Goal: Information Seeking & Learning: Learn about a topic

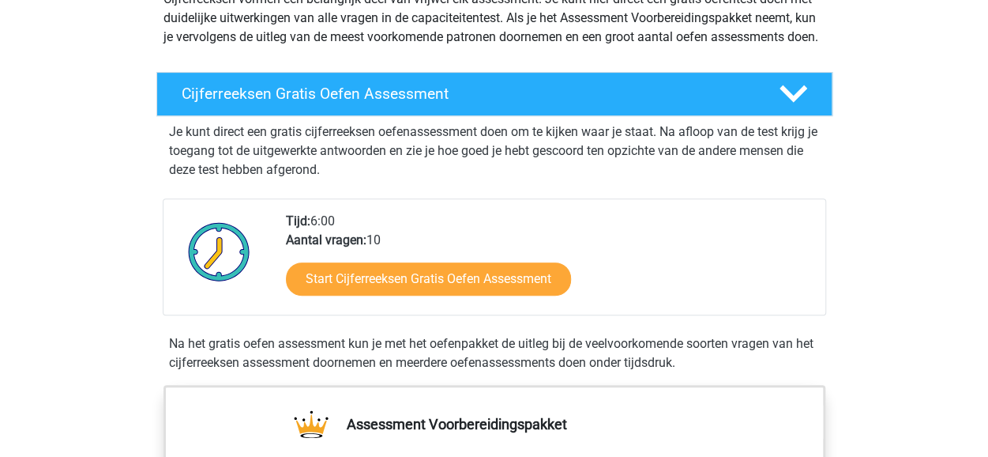
scroll to position [209, 0]
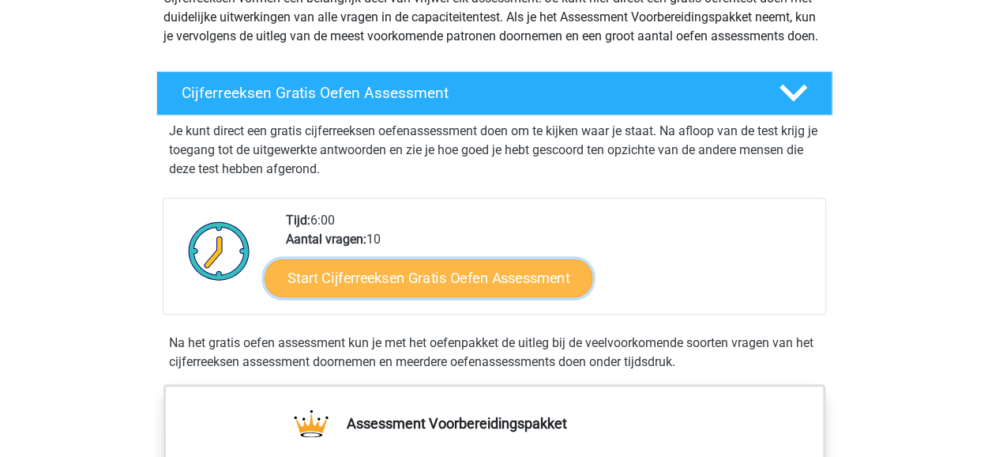
click at [479, 296] on link "Start Cijferreeksen Gratis Oefen Assessment" at bounding box center [429, 277] width 328 height 38
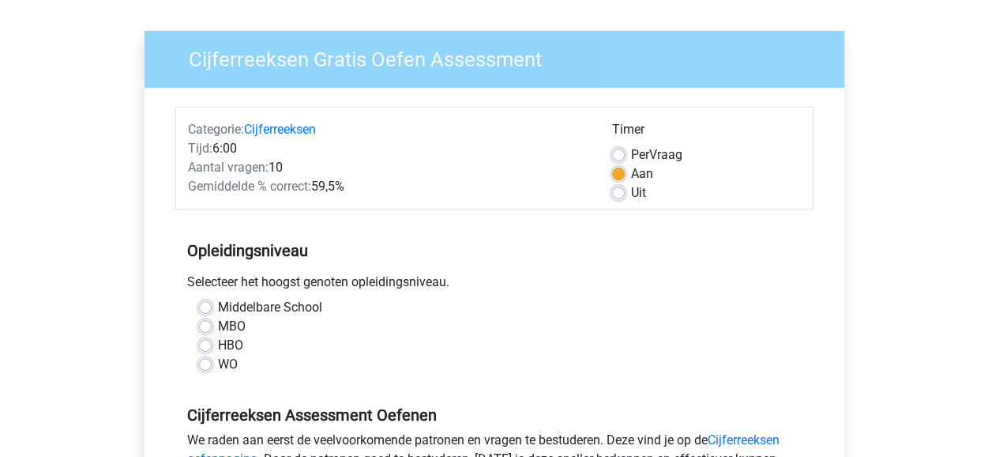
scroll to position [134, 0]
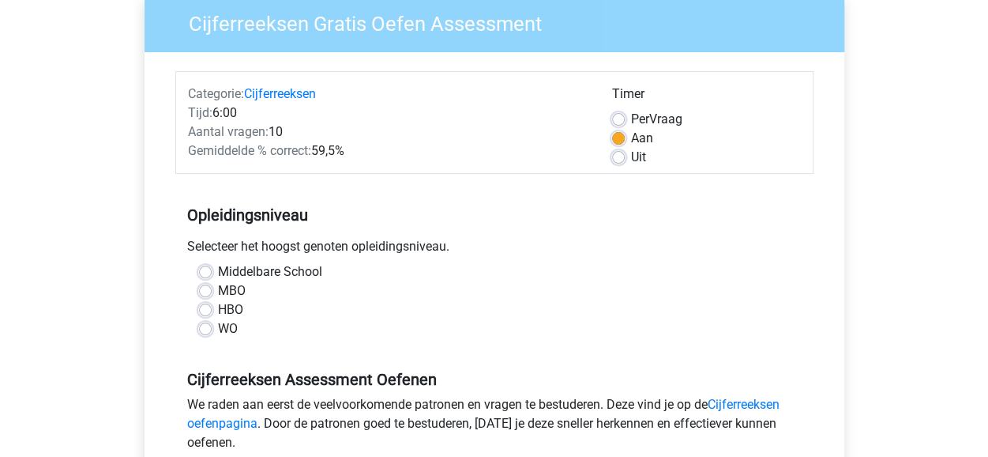
click at [218, 326] on label "WO" at bounding box center [228, 328] width 20 height 19
click at [206, 326] on input "WO" at bounding box center [205, 327] width 13 height 16
radio input "true"
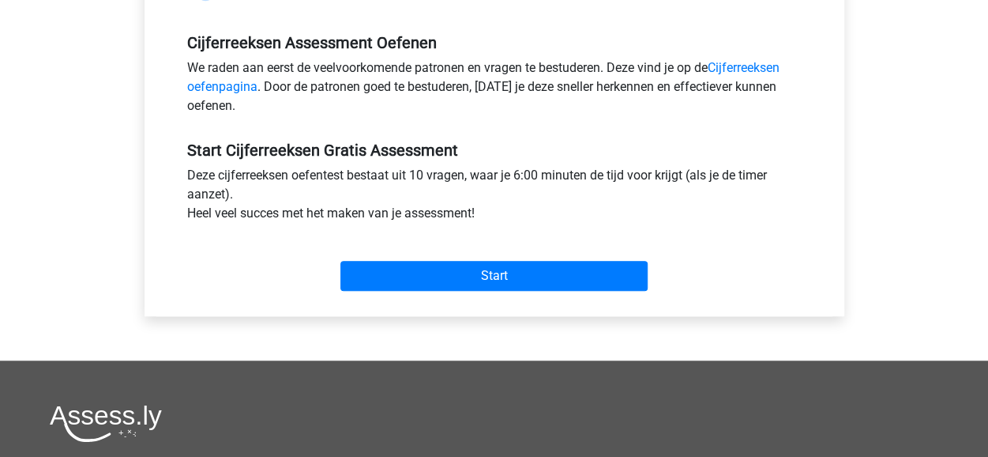
scroll to position [472, 0]
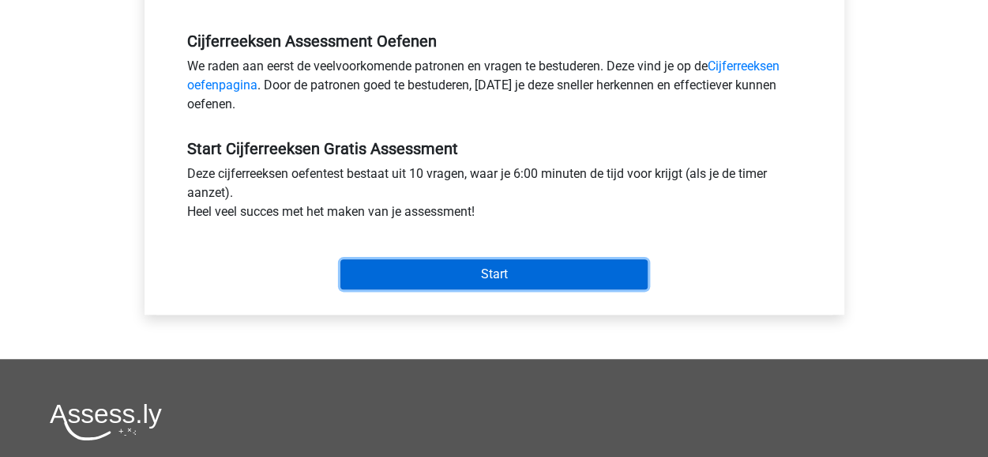
click at [522, 283] on input "Start" at bounding box center [493, 274] width 307 height 30
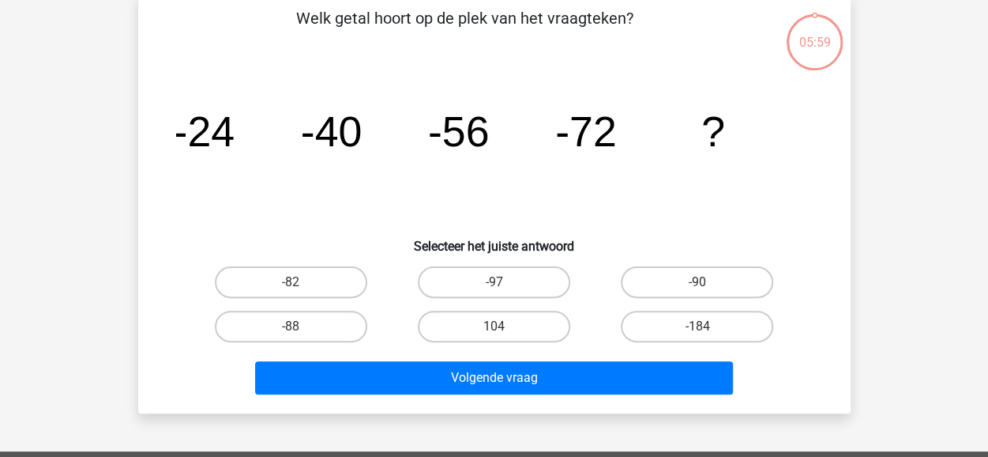
scroll to position [80, 0]
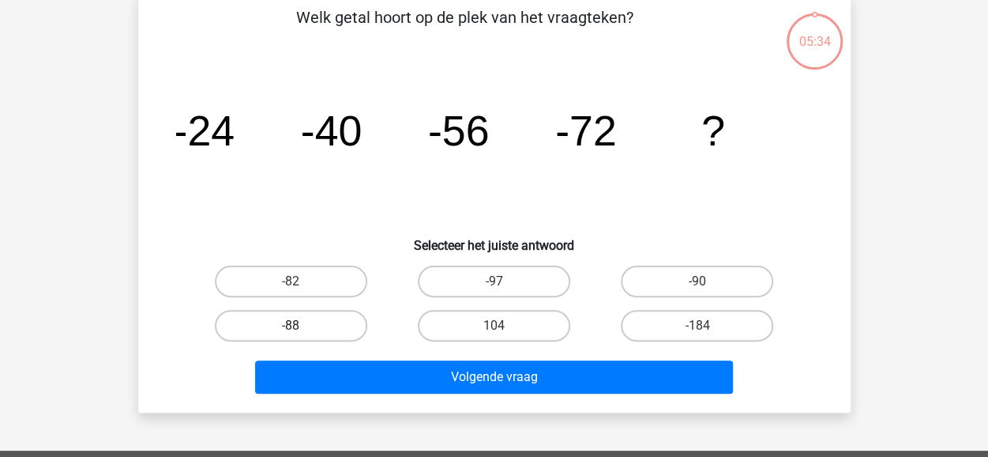
click at [307, 323] on label "-88" at bounding box center [291, 326] width 152 height 32
click at [301, 325] on input "-88" at bounding box center [296, 330] width 10 height 10
radio input "true"
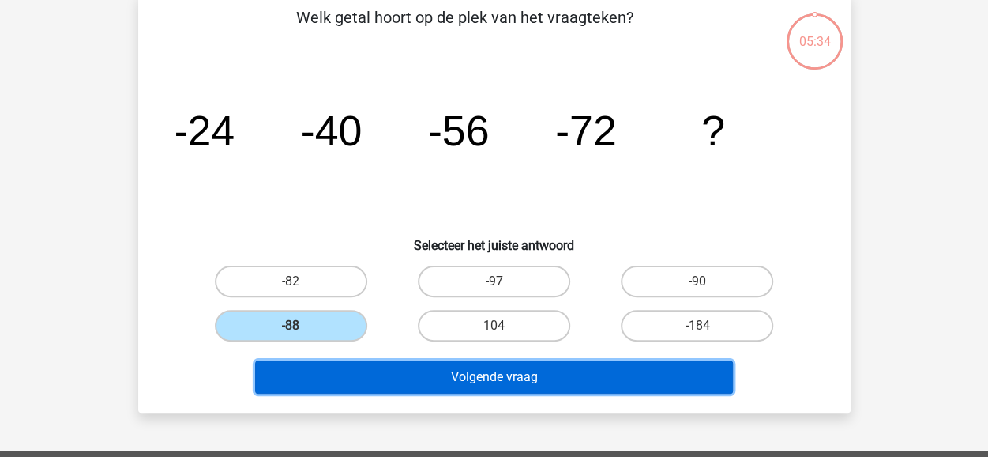
click at [334, 379] on button "Volgende vraag" at bounding box center [494, 376] width 478 height 33
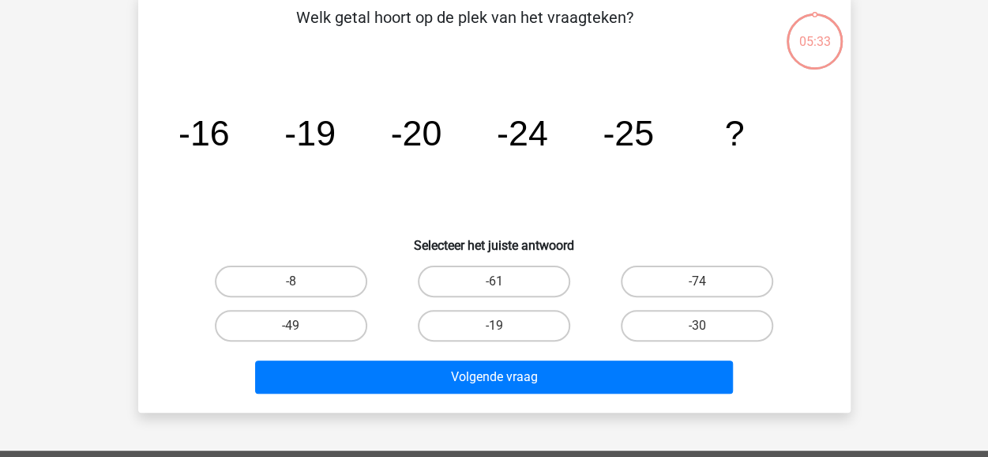
scroll to position [73, 0]
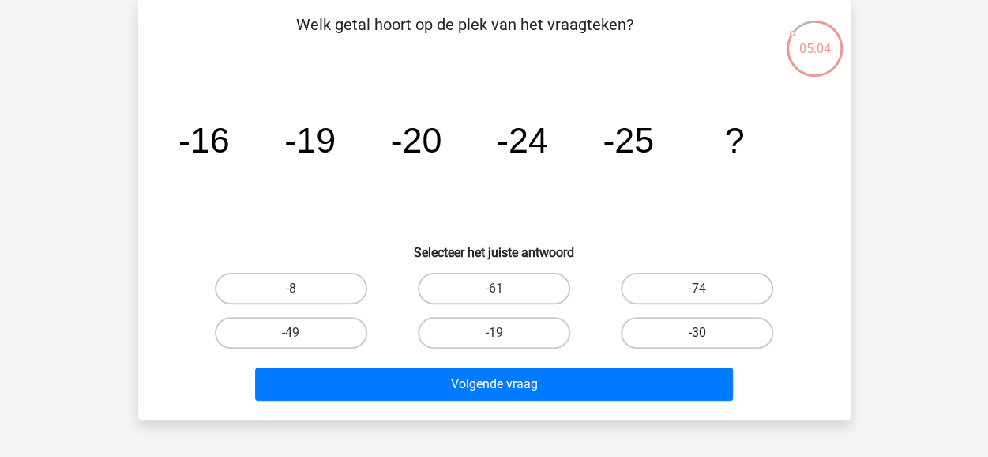
click at [694, 341] on label "-30" at bounding box center [697, 333] width 152 height 32
click at [698, 341] on input "-30" at bounding box center [703, 338] width 10 height 10
radio input "true"
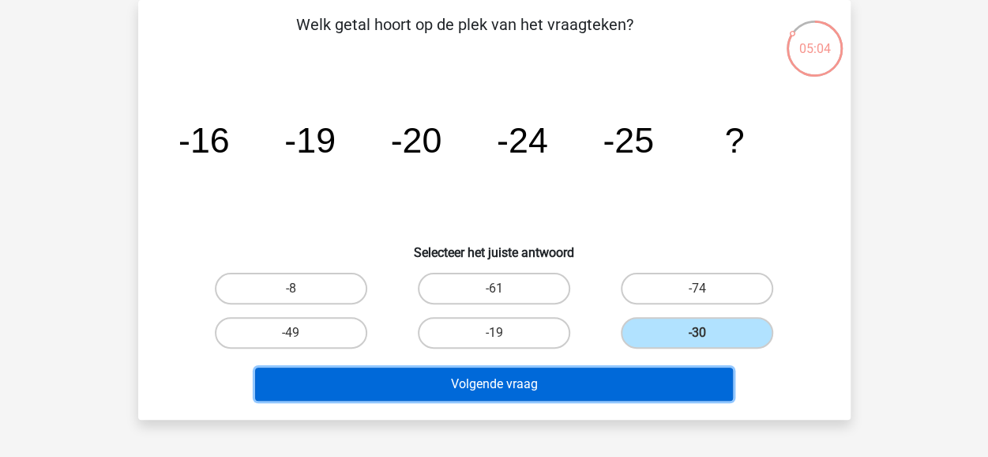
click at [645, 375] on button "Volgende vraag" at bounding box center [494, 383] width 478 height 33
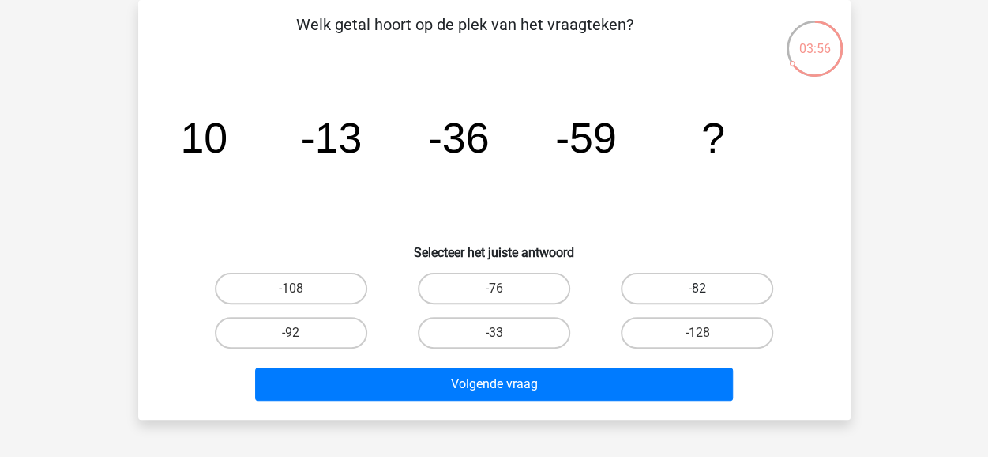
click at [695, 288] on label "-82" at bounding box center [697, 289] width 152 height 32
click at [698, 288] on input "-82" at bounding box center [703, 293] width 10 height 10
radio input "true"
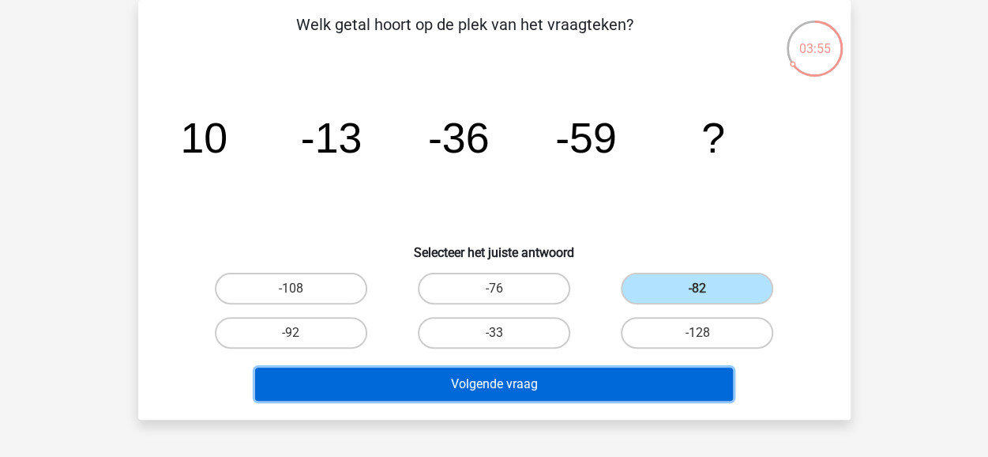
click at [641, 377] on button "Volgende vraag" at bounding box center [494, 383] width 478 height 33
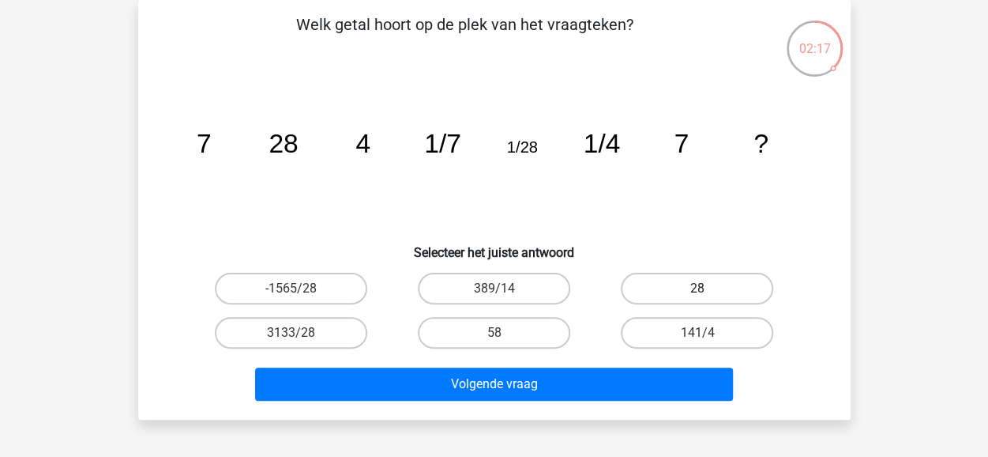
click at [667, 284] on label "28" at bounding box center [697, 289] width 152 height 32
click at [698, 288] on input "28" at bounding box center [703, 293] width 10 height 10
radio input "true"
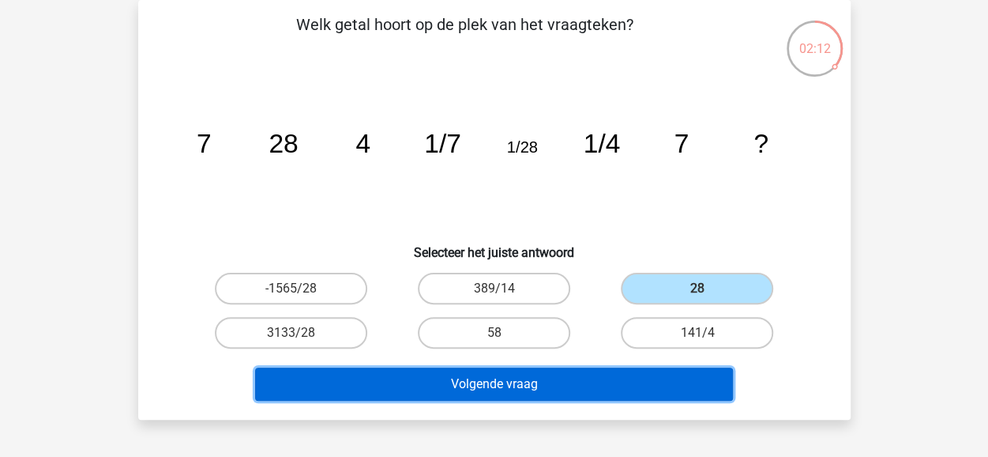
click at [653, 386] on button "Volgende vraag" at bounding box center [494, 383] width 478 height 33
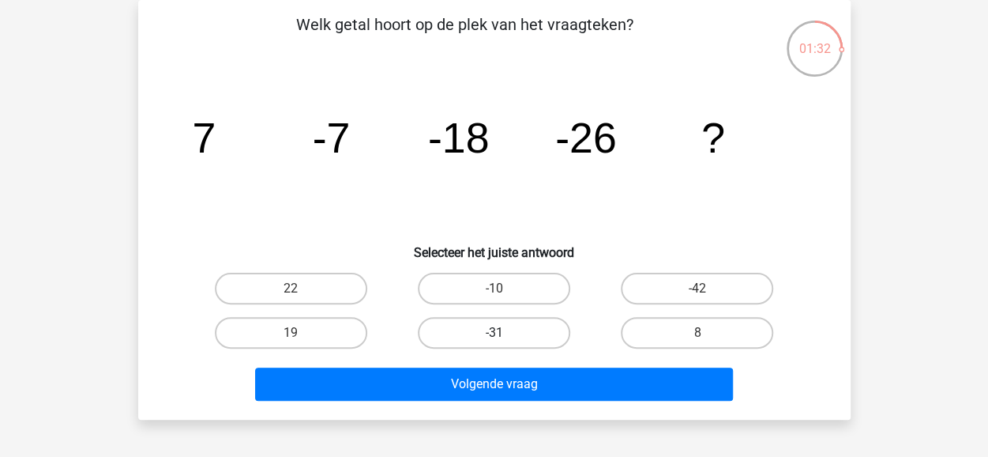
click at [498, 328] on label "-31" at bounding box center [494, 333] width 152 height 32
click at [498, 333] on input "-31" at bounding box center [499, 338] width 10 height 10
radio input "true"
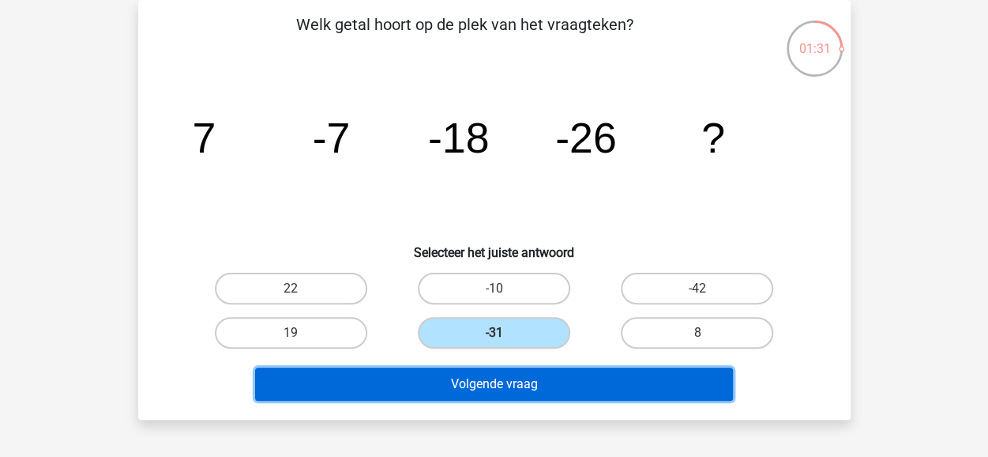
click at [498, 377] on button "Volgende vraag" at bounding box center [494, 383] width 478 height 33
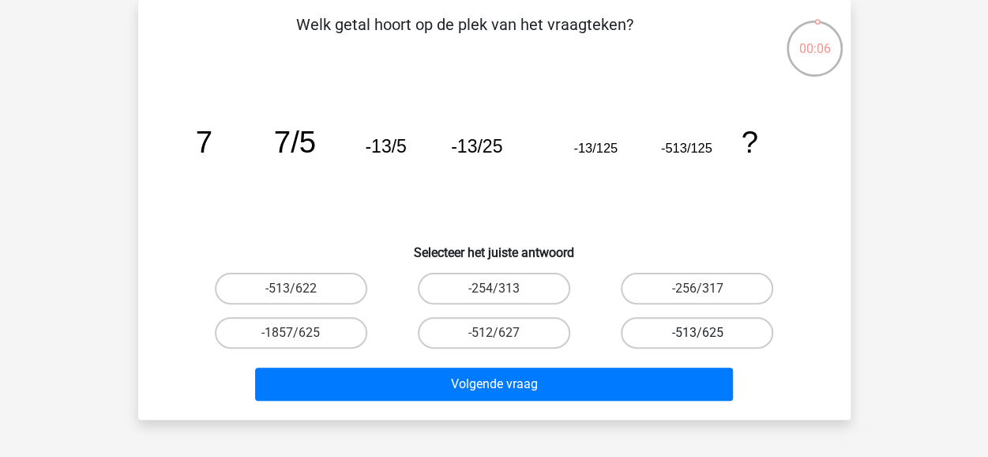
click at [684, 333] on label "-513/625" at bounding box center [697, 333] width 152 height 32
click at [698, 333] on input "-513/625" at bounding box center [703, 338] width 10 height 10
radio input "true"
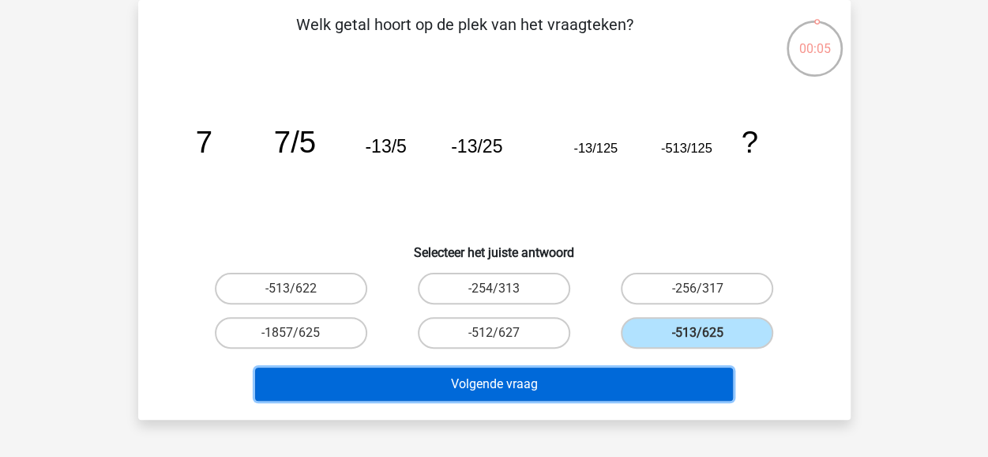
click at [649, 388] on button "Volgende vraag" at bounding box center [494, 383] width 478 height 33
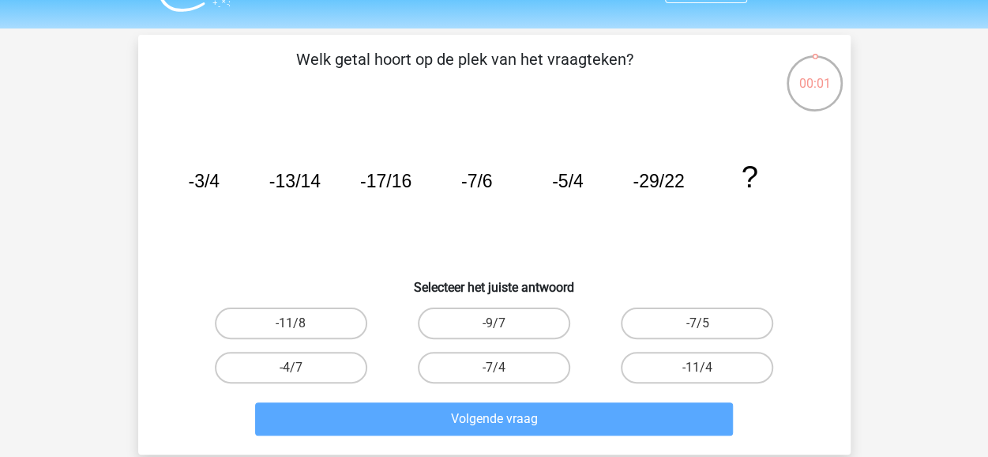
scroll to position [41, 0]
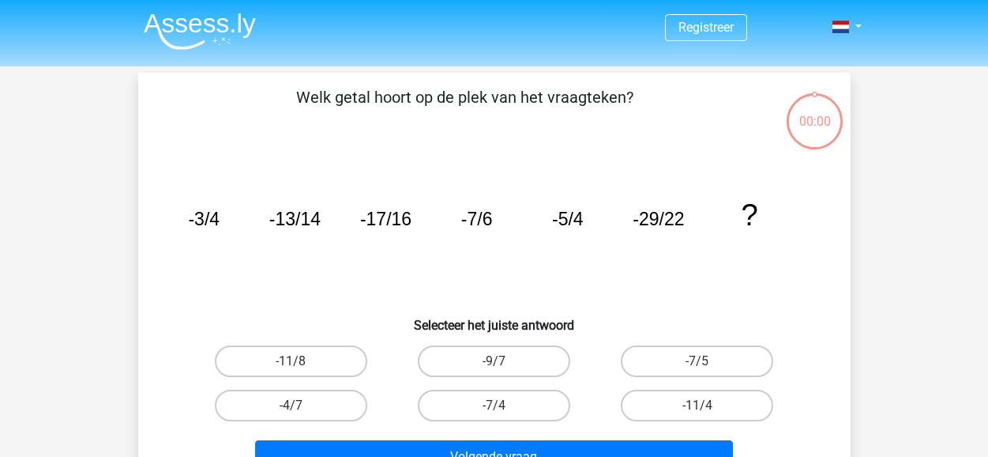
scroll to position [41, 0]
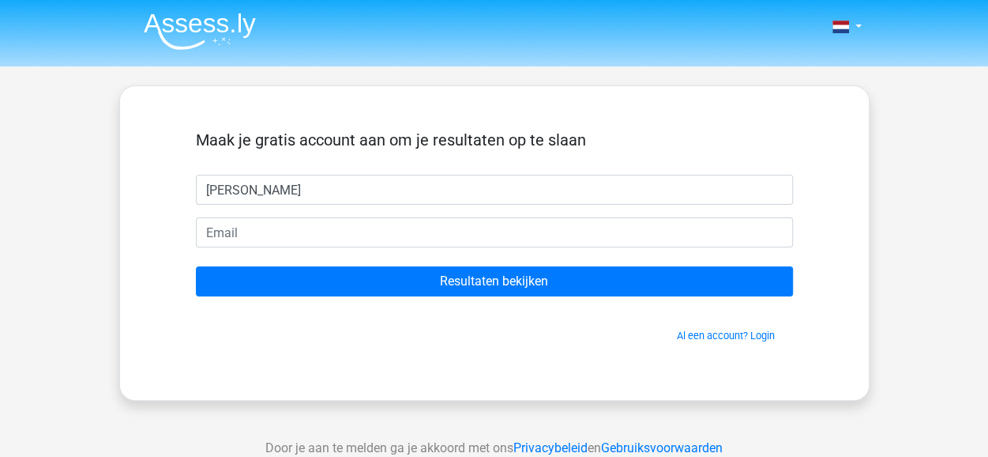
type input "[PERSON_NAME]"
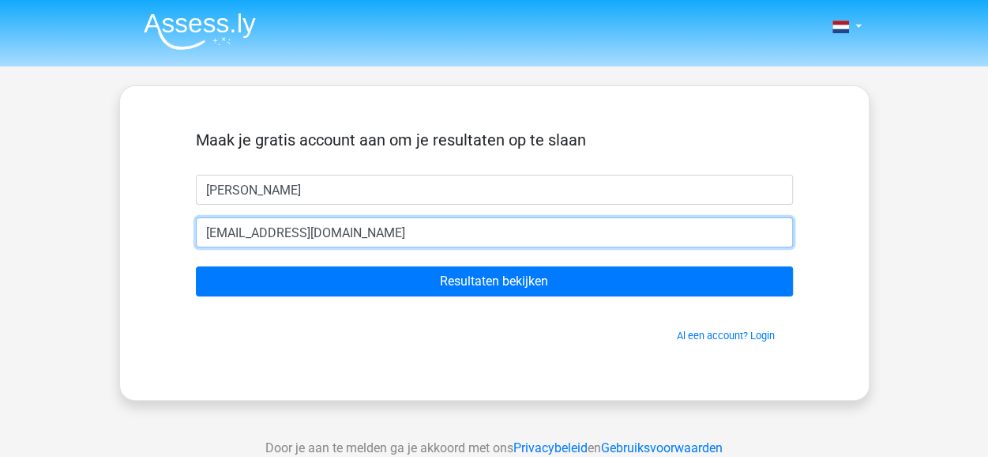
type input "[EMAIL_ADDRESS][DOMAIN_NAME]"
click at [196, 266] on input "Resultaten bekijken" at bounding box center [494, 281] width 597 height 30
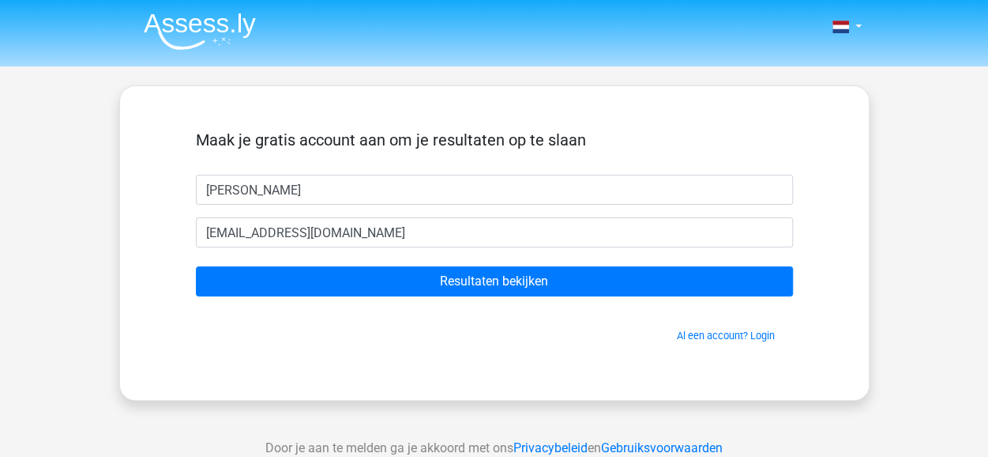
drag, startPoint x: 528, startPoint y: 365, endPoint x: 524, endPoint y: 328, distance: 37.3
click at [528, 365] on div "Maak je gratis account aan om je resultaten op te slaan Willem willemvanbork@ho…" at bounding box center [494, 242] width 750 height 315
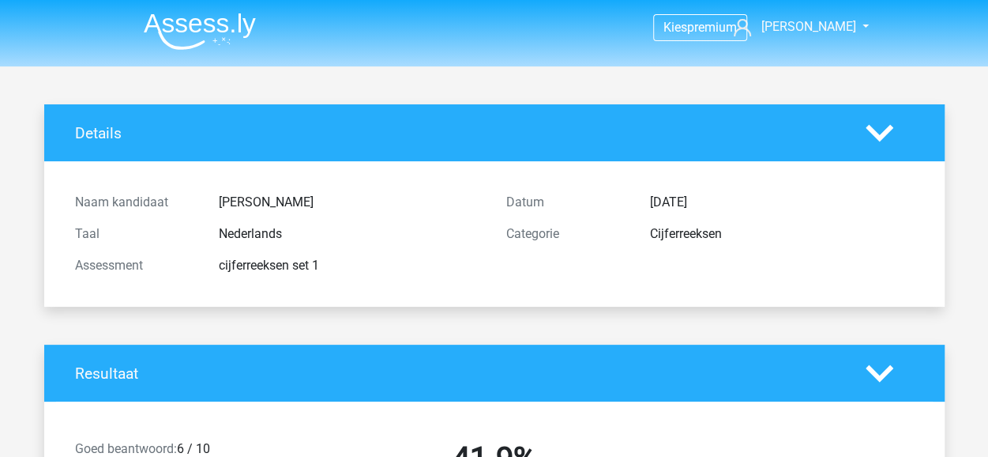
click at [515, 282] on div "Naam kandidaat [PERSON_NAME] Taal Nederlands Assessment cijferreeksen set 1 Dat…" at bounding box center [494, 233] width 863 height 107
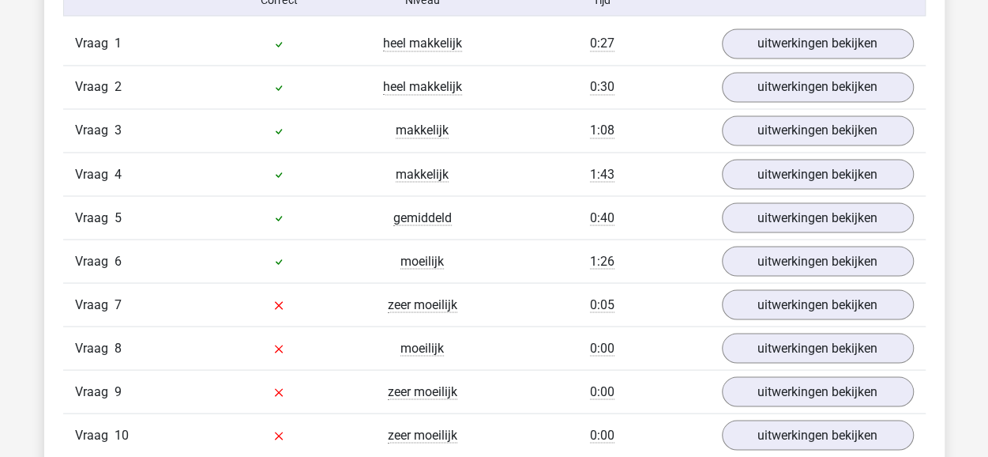
scroll to position [1334, 0]
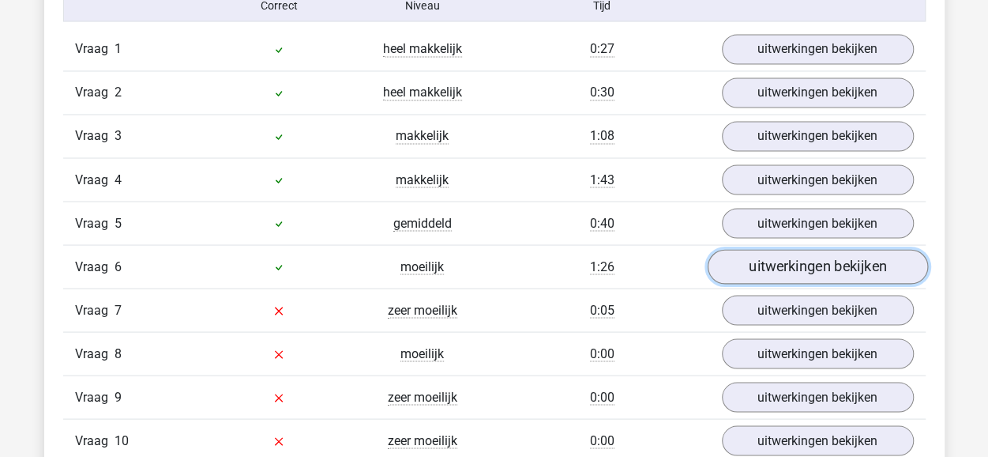
click at [752, 259] on link "uitwerkingen bekijken" at bounding box center [817, 267] width 220 height 35
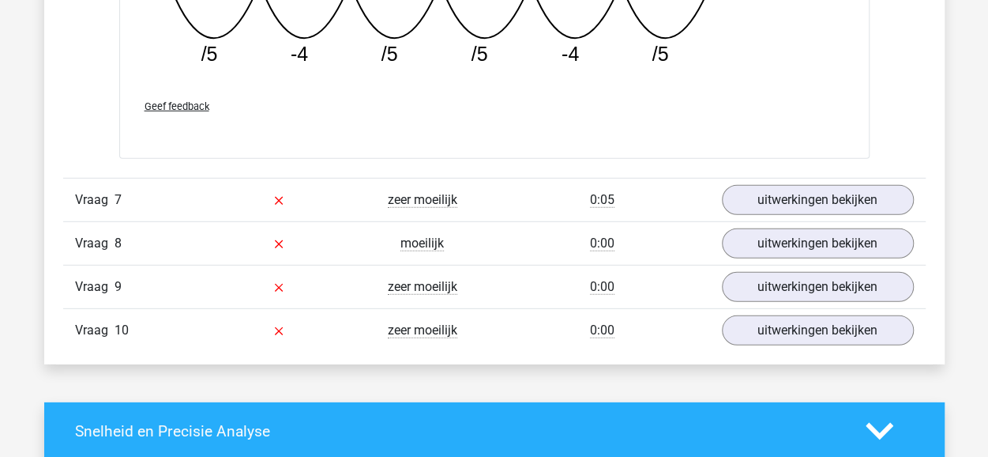
scroll to position [2137, 0]
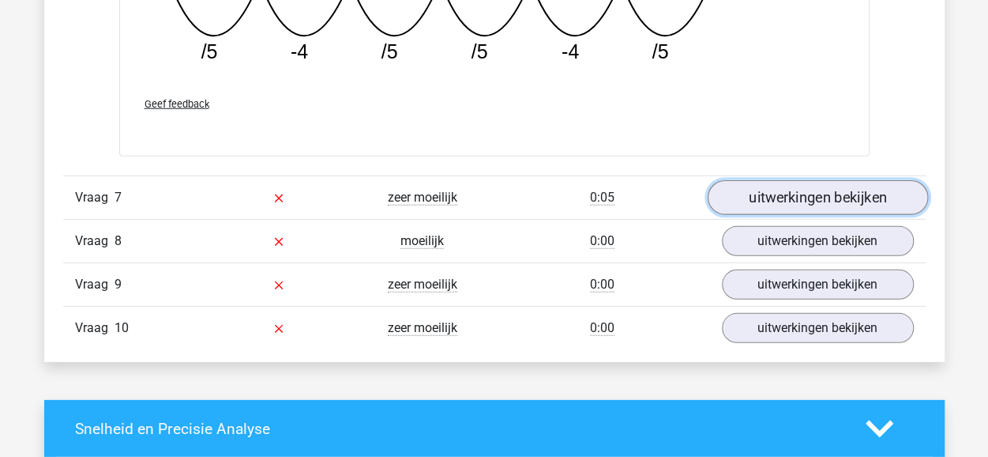
click at [792, 191] on link "uitwerkingen bekijken" at bounding box center [817, 197] width 220 height 35
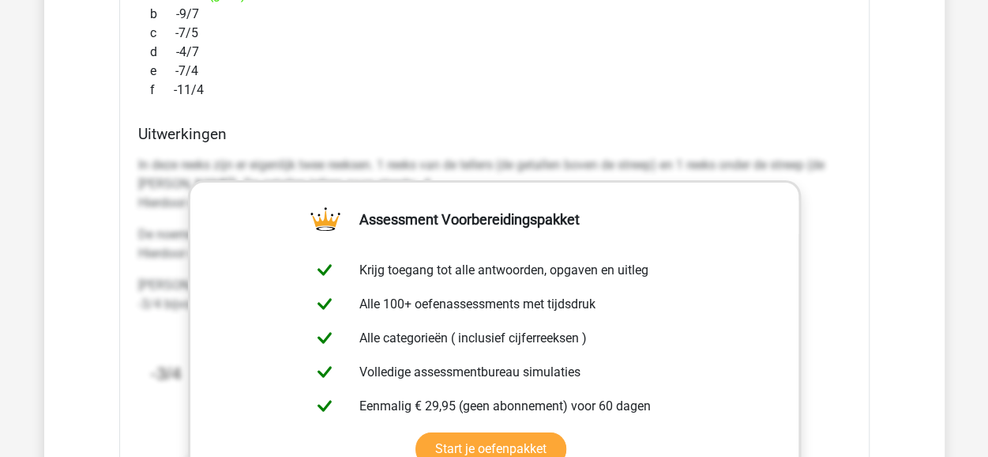
scroll to position [2575, 0]
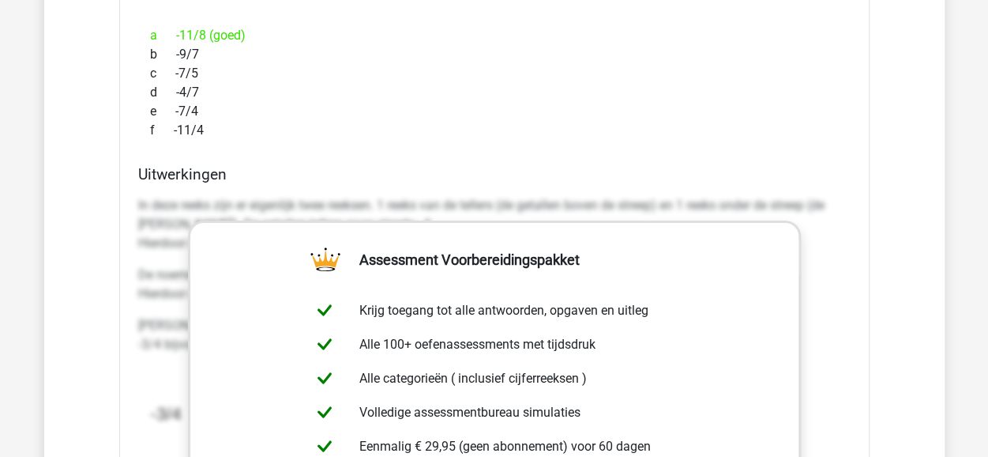
click at [787, 166] on h4 "Uitwerkingen" at bounding box center [494, 174] width 713 height 18
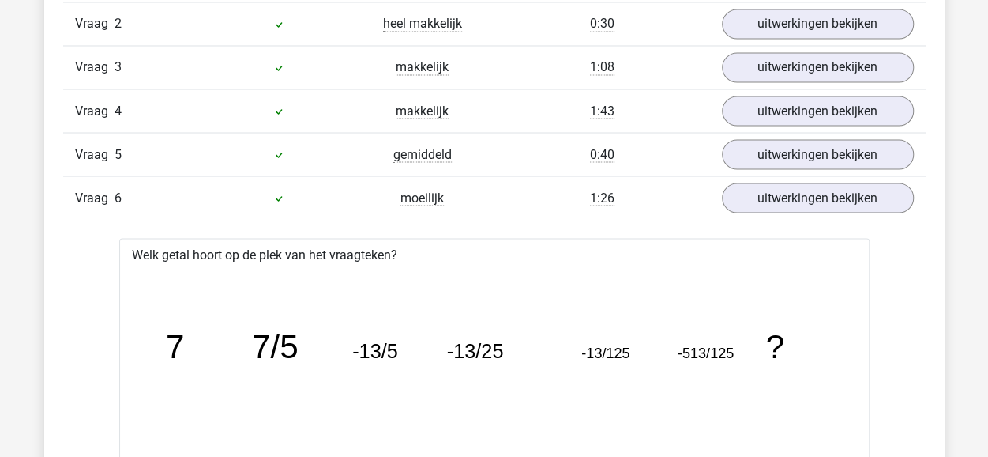
scroll to position [1352, 0]
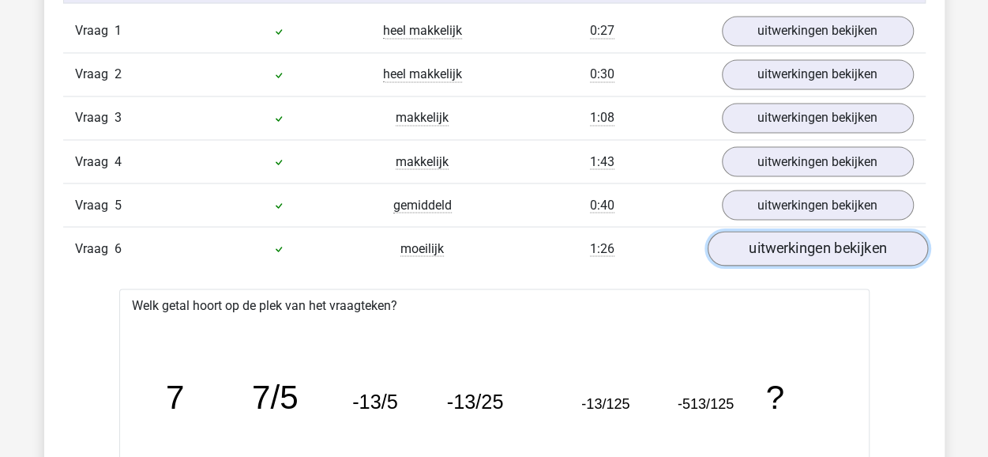
click at [783, 250] on link "uitwerkingen bekijken" at bounding box center [817, 248] width 220 height 35
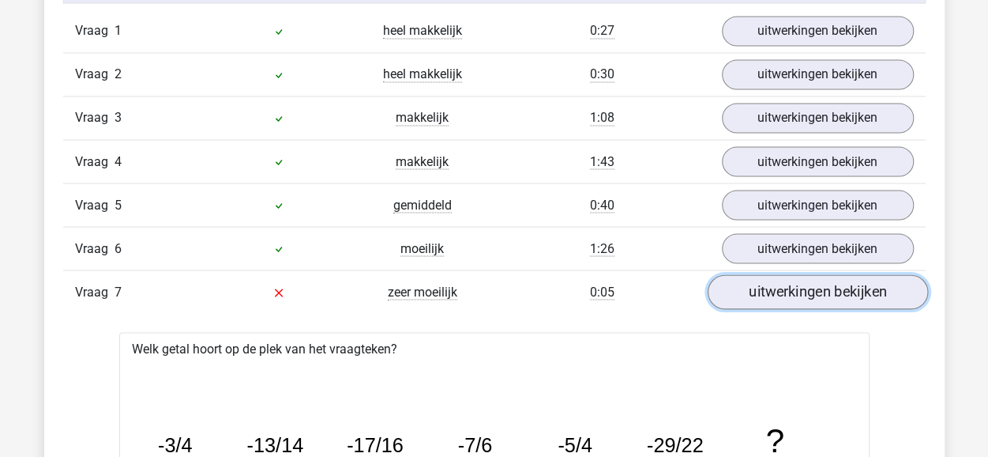
click at [779, 287] on link "uitwerkingen bekijken" at bounding box center [817, 292] width 220 height 35
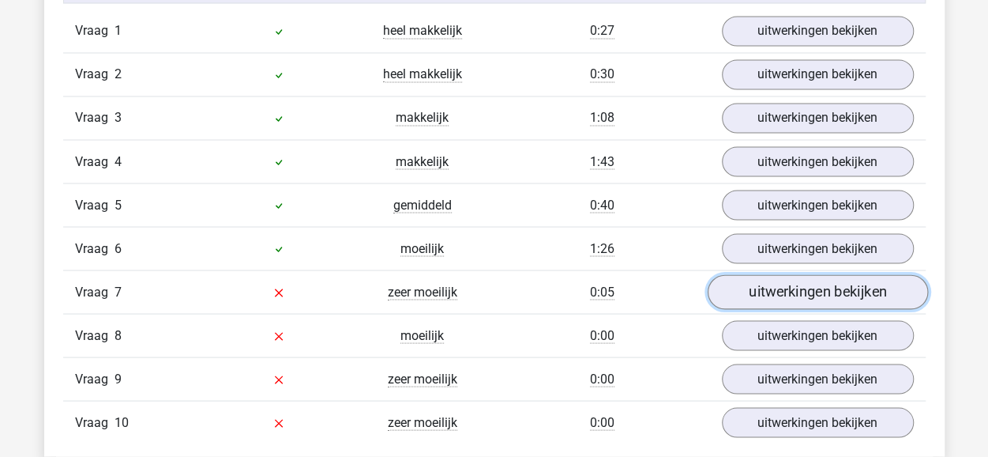
click at [779, 287] on link "uitwerkingen bekijken" at bounding box center [817, 292] width 220 height 35
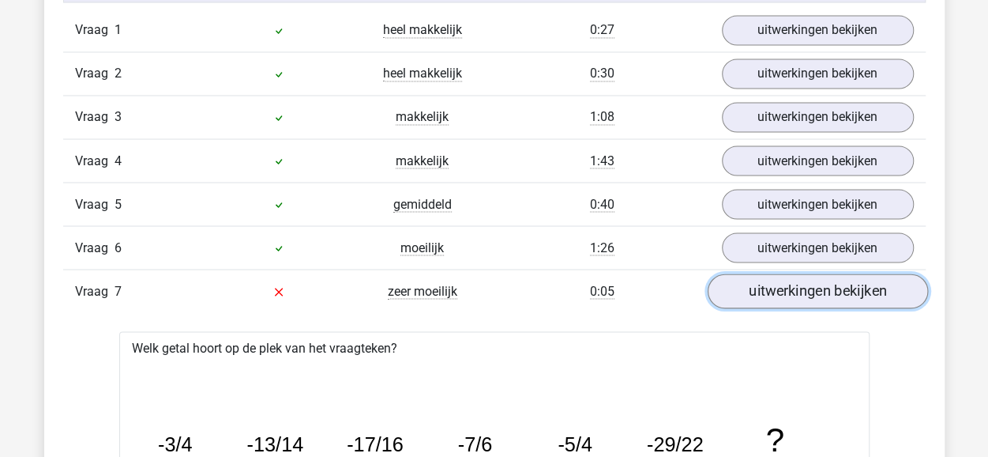
scroll to position [1352, 0]
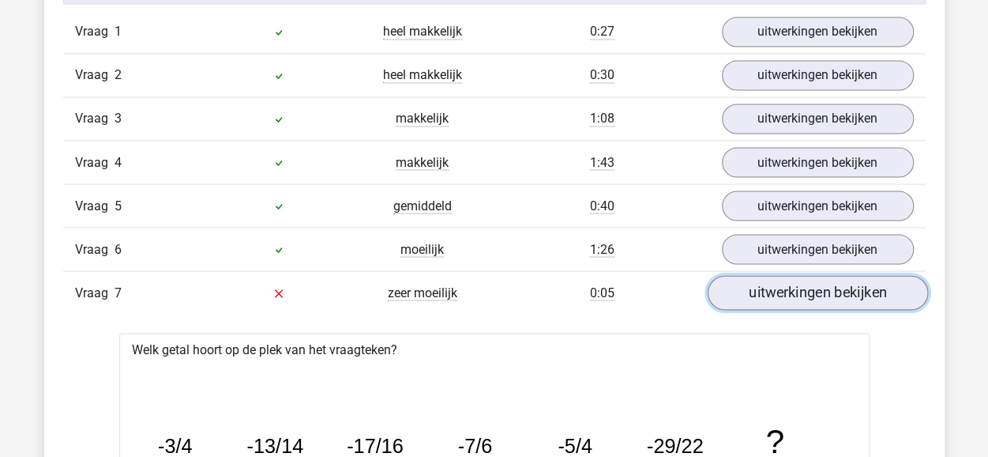
click at [779, 287] on link "uitwerkingen bekijken" at bounding box center [817, 293] width 220 height 35
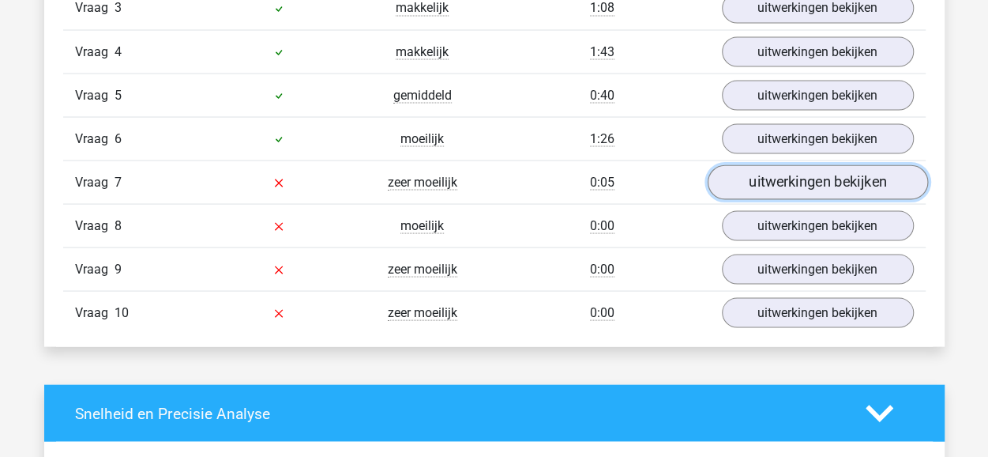
scroll to position [1463, 0]
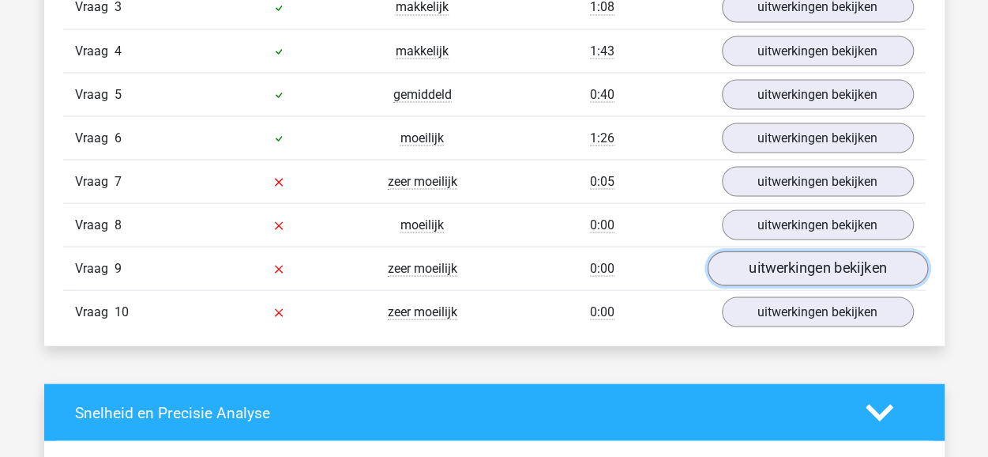
click at [787, 268] on link "uitwerkingen bekijken" at bounding box center [817, 268] width 220 height 35
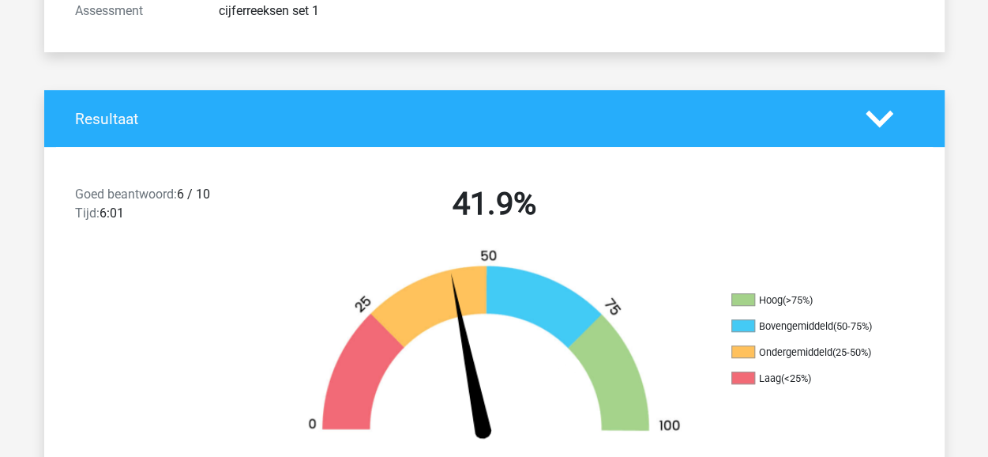
scroll to position [254, 0]
